Goal: Task Accomplishment & Management: Use online tool/utility

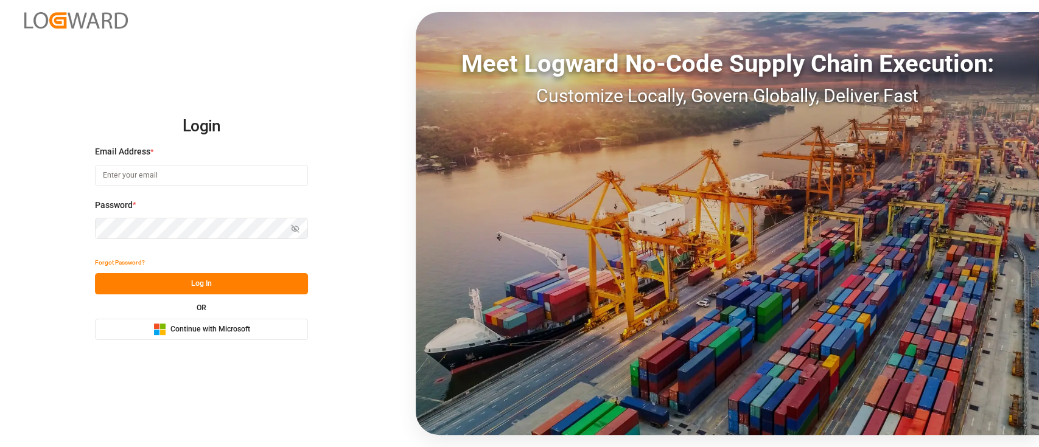
click at [222, 324] on span "Continue with Microsoft" at bounding box center [210, 329] width 80 height 11
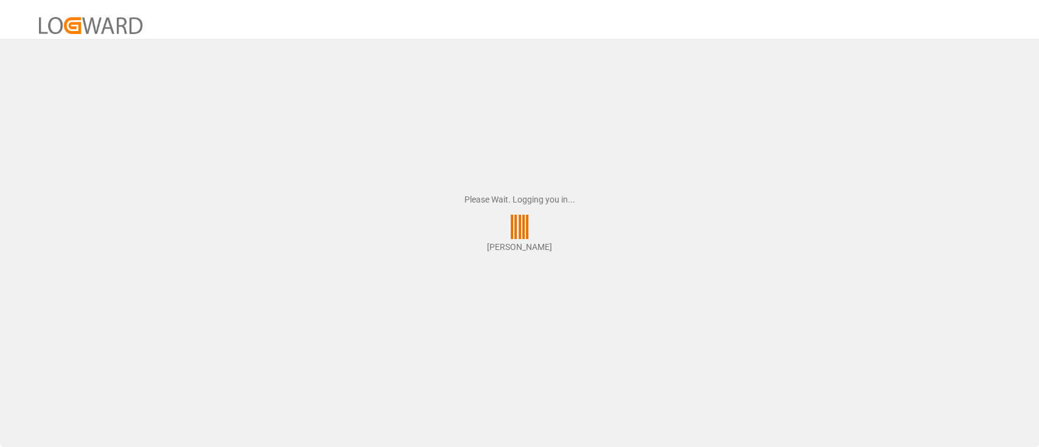
click at [866, 24] on div at bounding box center [519, 19] width 1039 height 39
click at [930, 21] on div at bounding box center [519, 19] width 1039 height 39
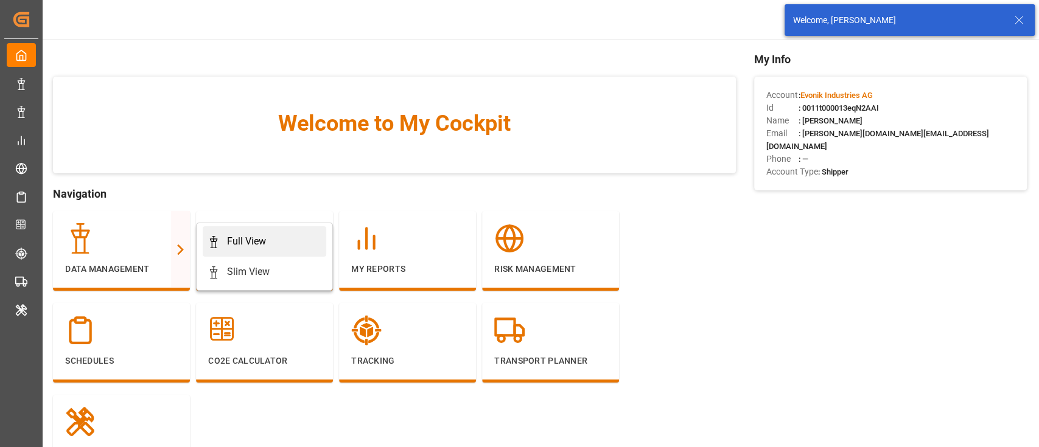
click at [223, 237] on div "Full View" at bounding box center [264, 241] width 114 height 15
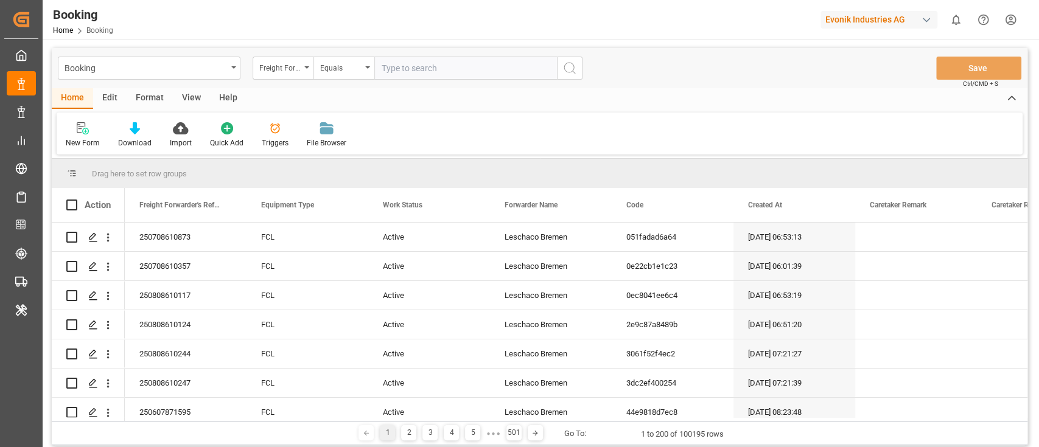
click at [136, 100] on div "Format" at bounding box center [150, 98] width 46 height 21
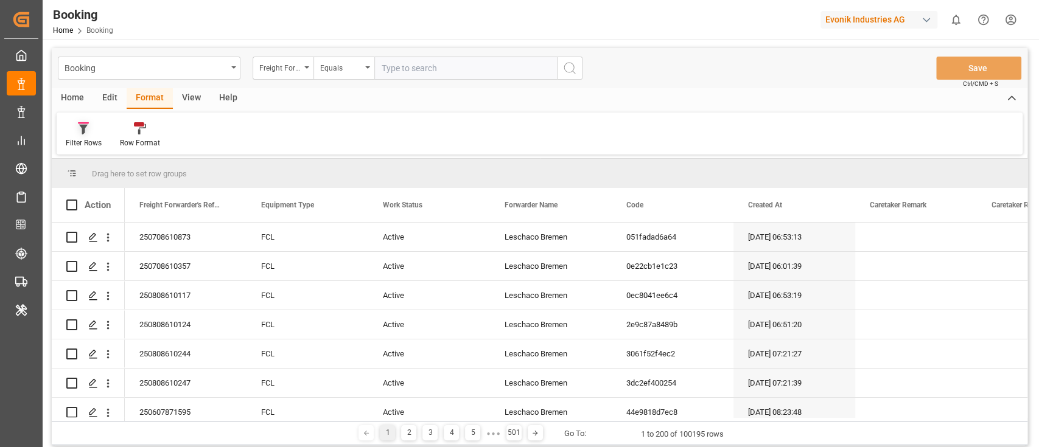
click at [89, 144] on div "Filter Rows" at bounding box center [84, 142] width 36 height 11
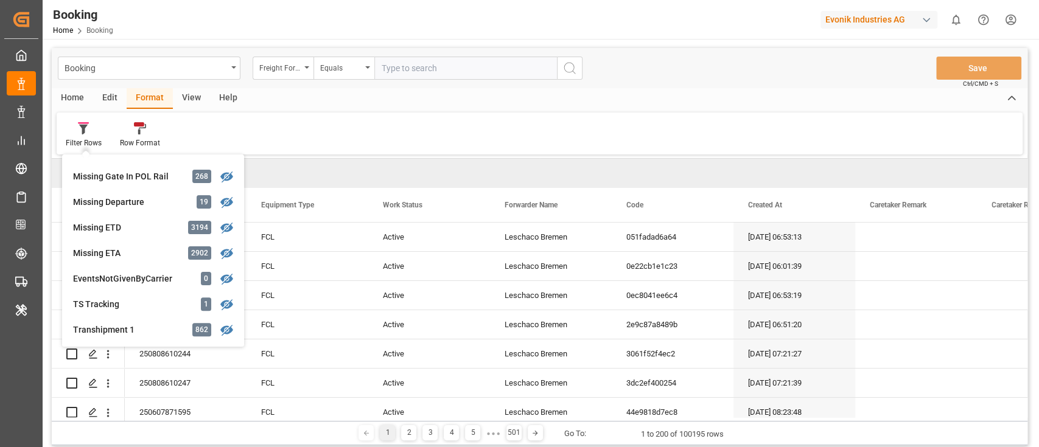
scroll to position [252, 0]
click at [151, 231] on div "Missing ETD" at bounding box center [126, 226] width 106 height 13
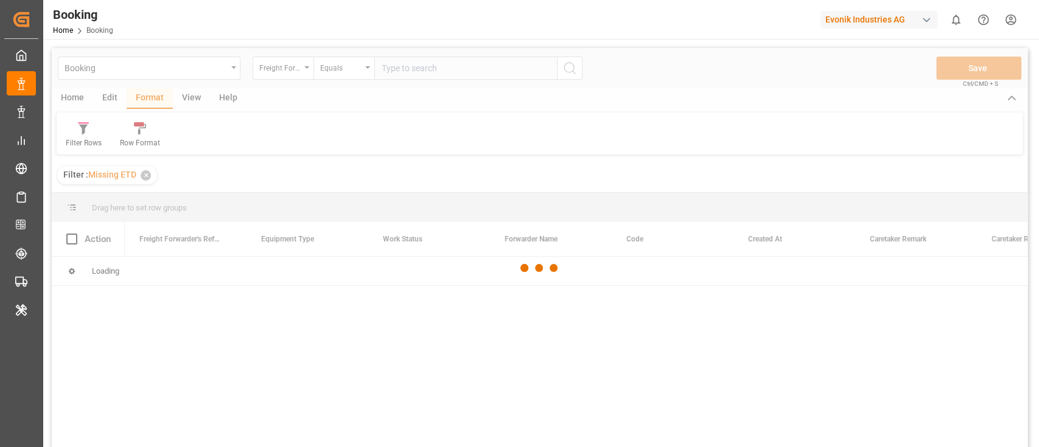
click at [193, 102] on div at bounding box center [539, 268] width 975 height 440
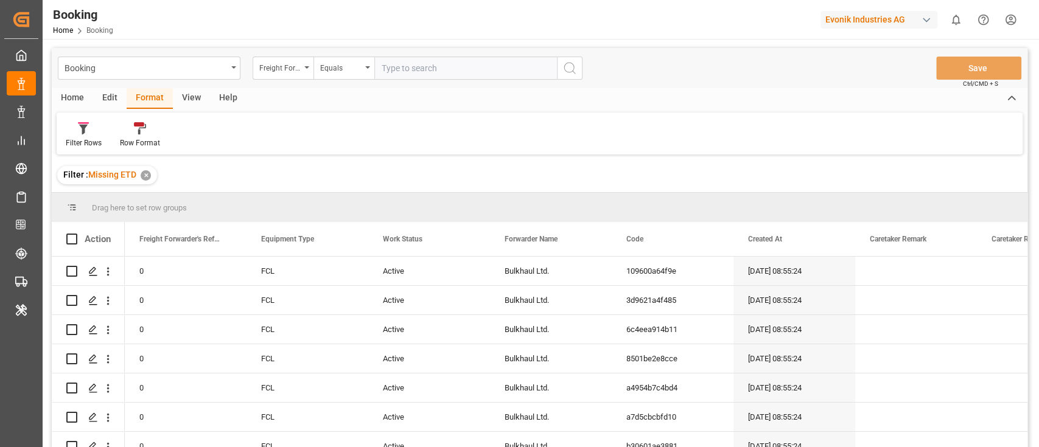
click at [193, 102] on div "View" at bounding box center [191, 98] width 37 height 21
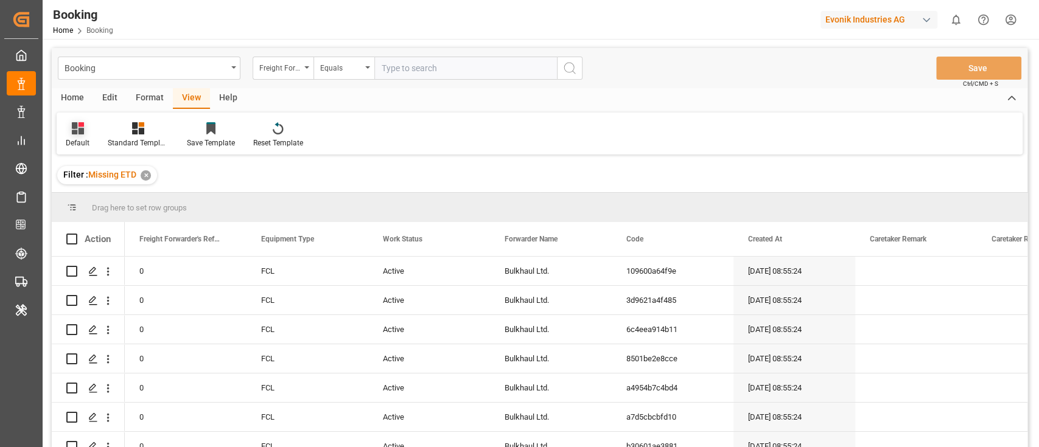
click at [80, 141] on div "Default" at bounding box center [78, 142] width 24 height 11
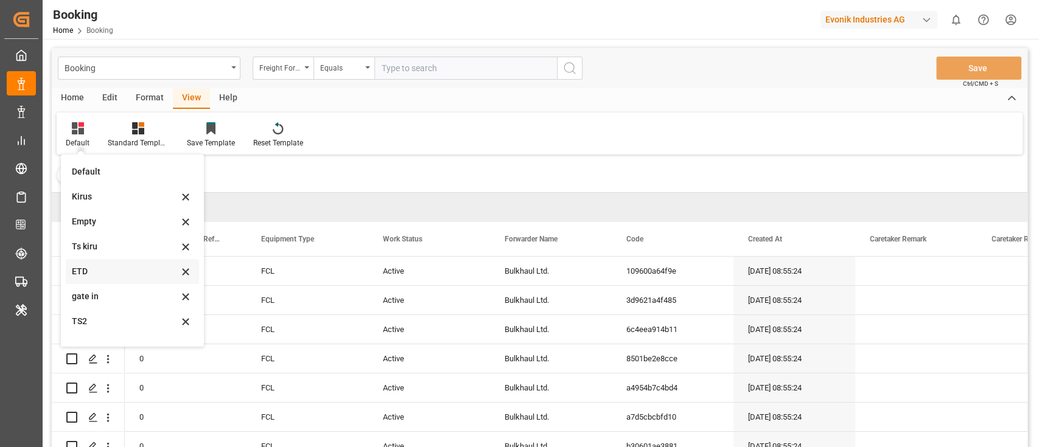
click at [101, 277] on div "ETD" at bounding box center [125, 271] width 106 height 13
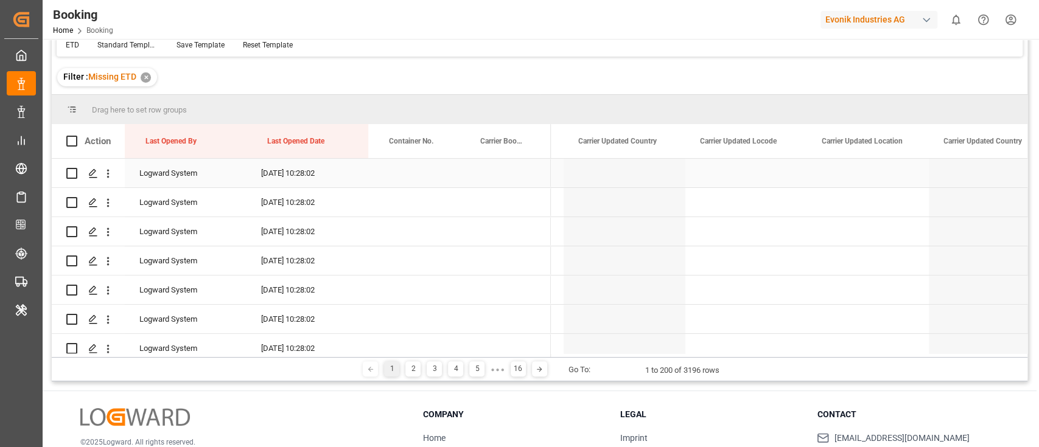
click at [879, 183] on div "Press SPACE to select this row." at bounding box center [868, 173] width 122 height 29
click at [891, 195] on div "Press SPACE to select this row." at bounding box center [868, 202] width 122 height 29
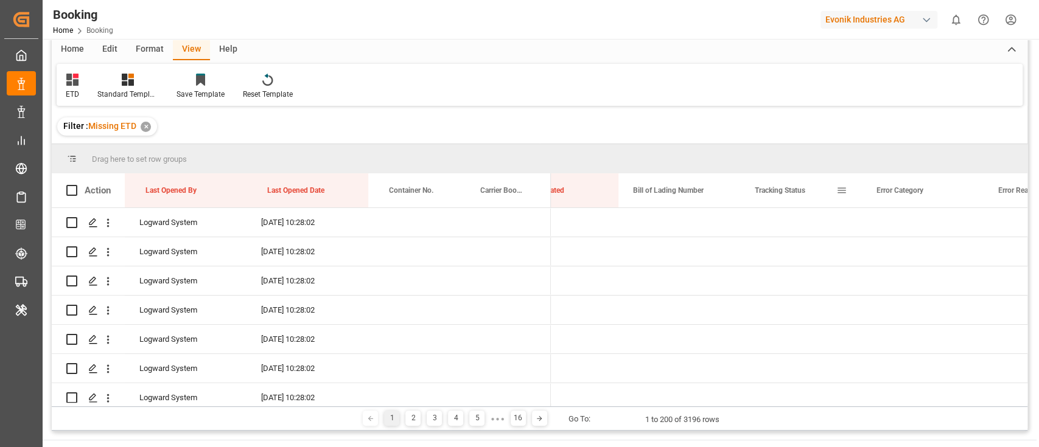
click at [838, 192] on span at bounding box center [841, 190] width 11 height 11
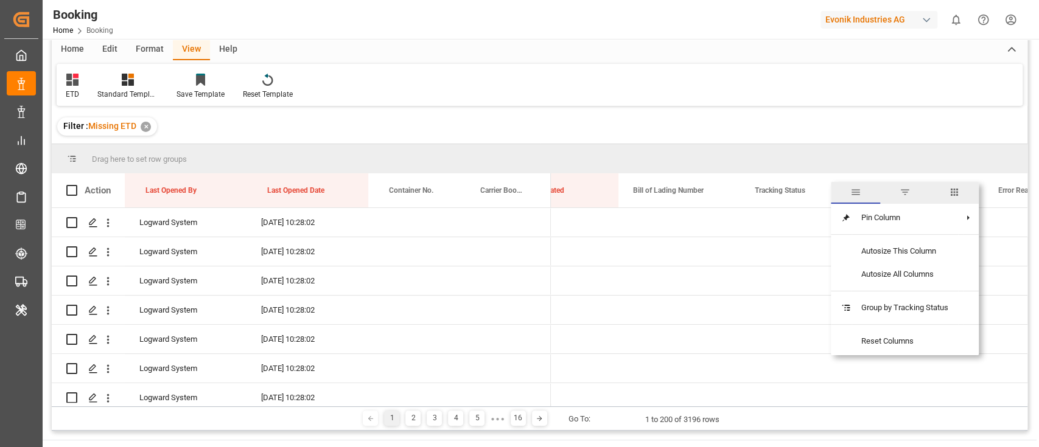
click at [952, 190] on span "columns" at bounding box center [953, 192] width 11 height 11
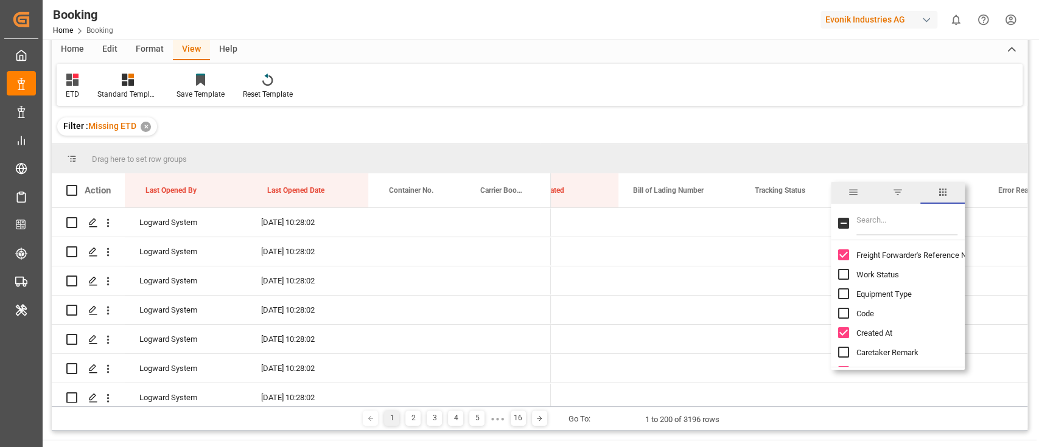
click at [886, 221] on input "Filter Columns Input" at bounding box center [906, 223] width 101 height 24
type input "for"
click at [888, 275] on span "Forwarder Name" at bounding box center [884, 274] width 57 height 9
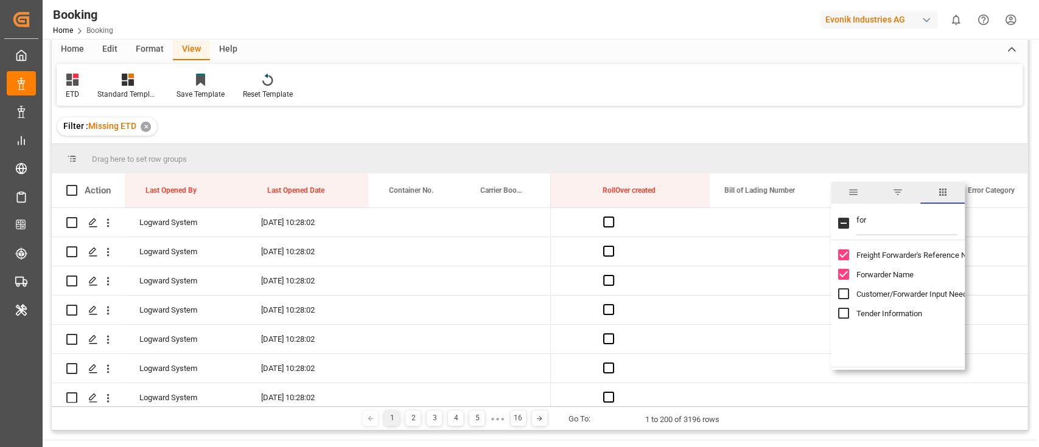
checkbox input "true"
click at [775, 310] on div "Press SPACE to select this row." at bounding box center [771, 310] width 122 height 29
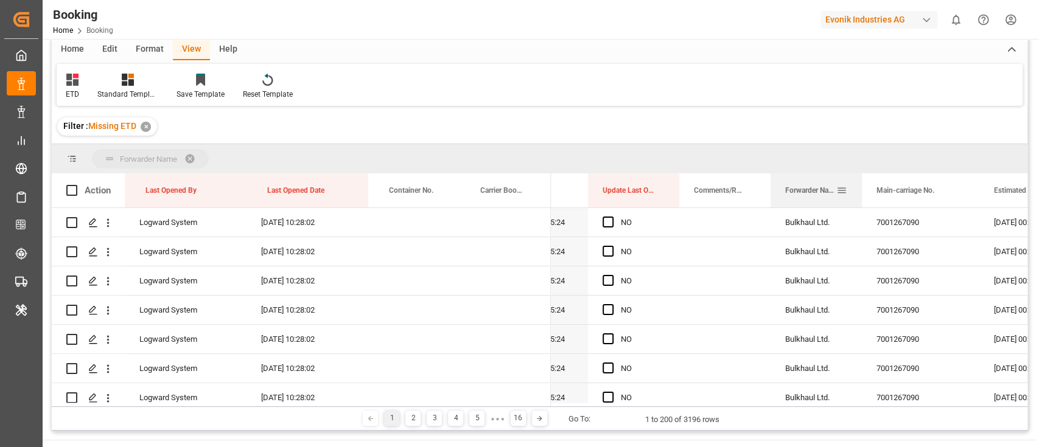
drag, startPoint x: 832, startPoint y: 188, endPoint x: 760, endPoint y: 243, distance: 90.3
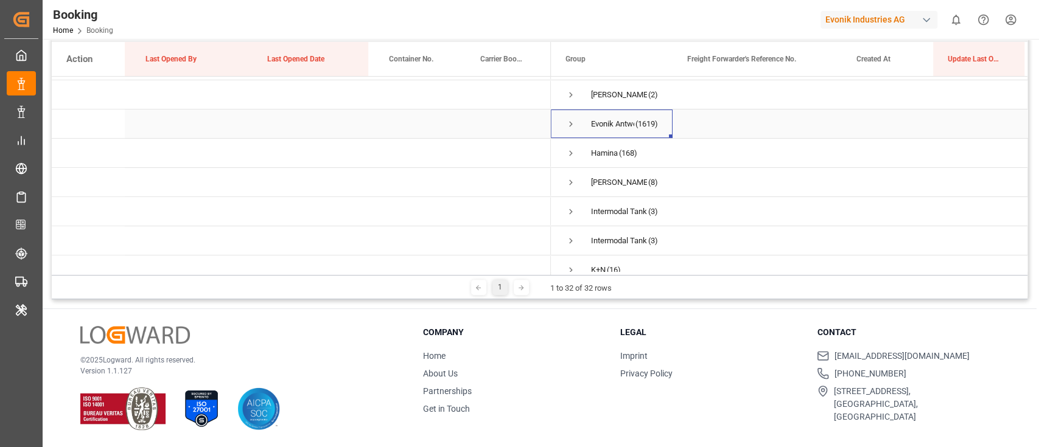
click at [643, 130] on span "(1619)" at bounding box center [646, 124] width 23 height 28
click at [569, 117] on span "Press SPACE to select this row." at bounding box center [570, 124] width 11 height 28
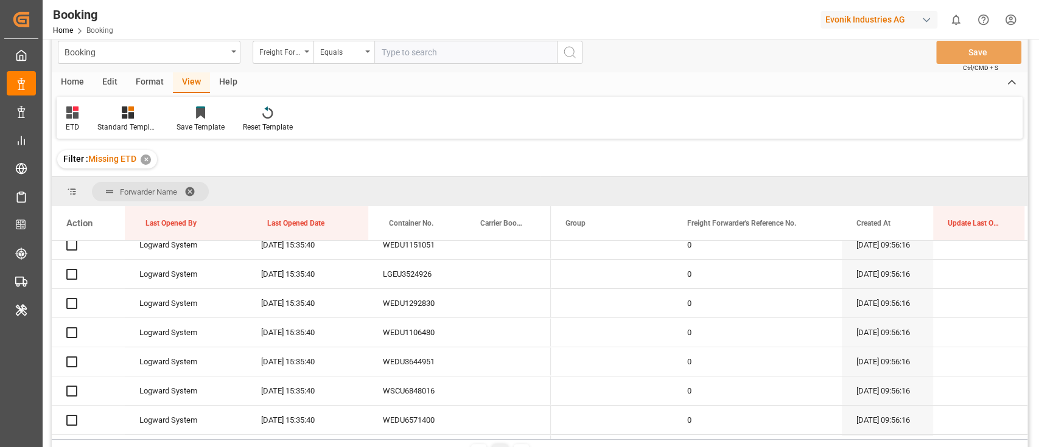
scroll to position [12430, 0]
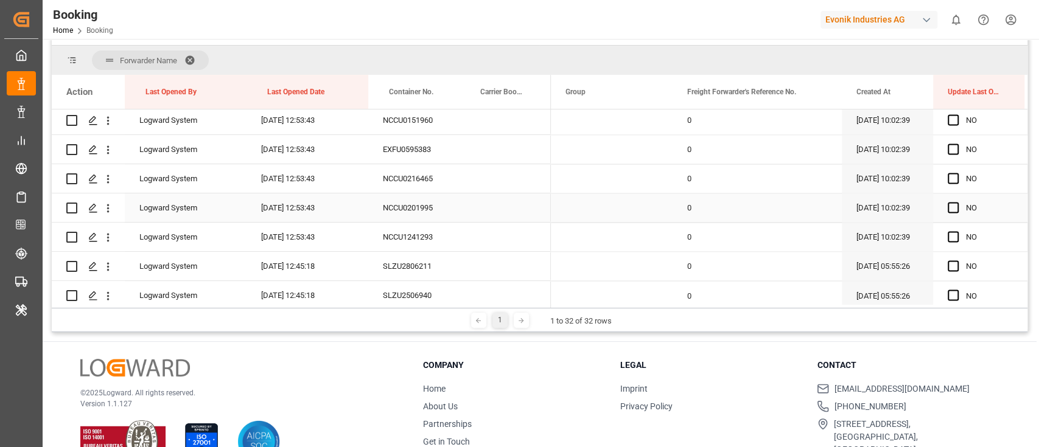
scroll to position [1422, 0]
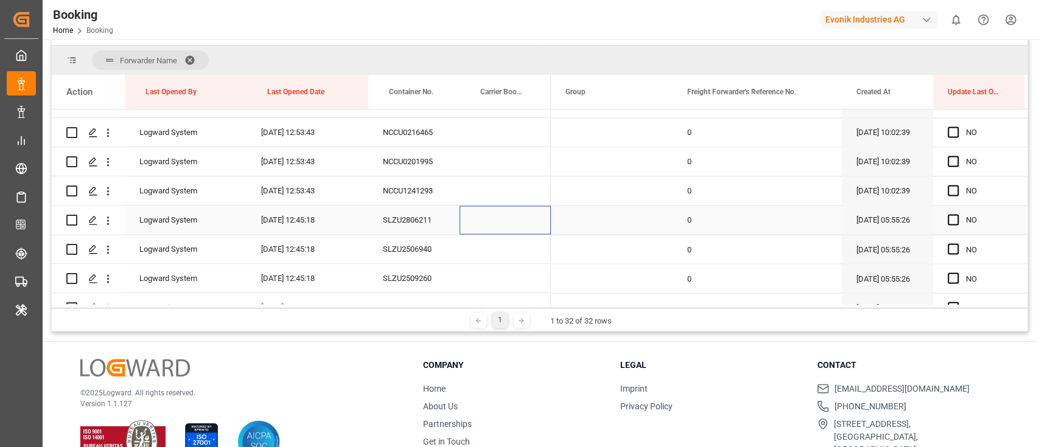
click at [462, 229] on div "Press SPACE to select this row." at bounding box center [504, 220] width 91 height 29
click at [426, 214] on div "SLZU2806211" at bounding box center [413, 220] width 91 height 29
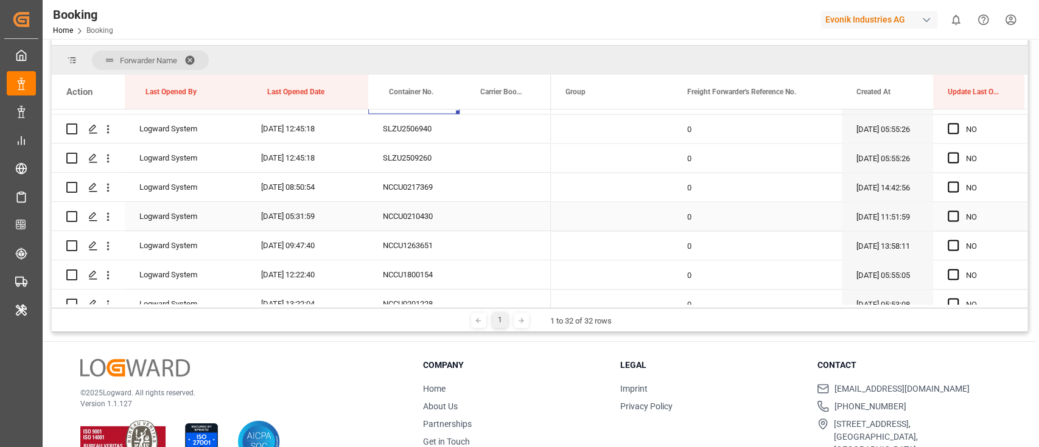
scroll to position [1481, 0]
